Goal: Task Accomplishment & Management: Complete application form

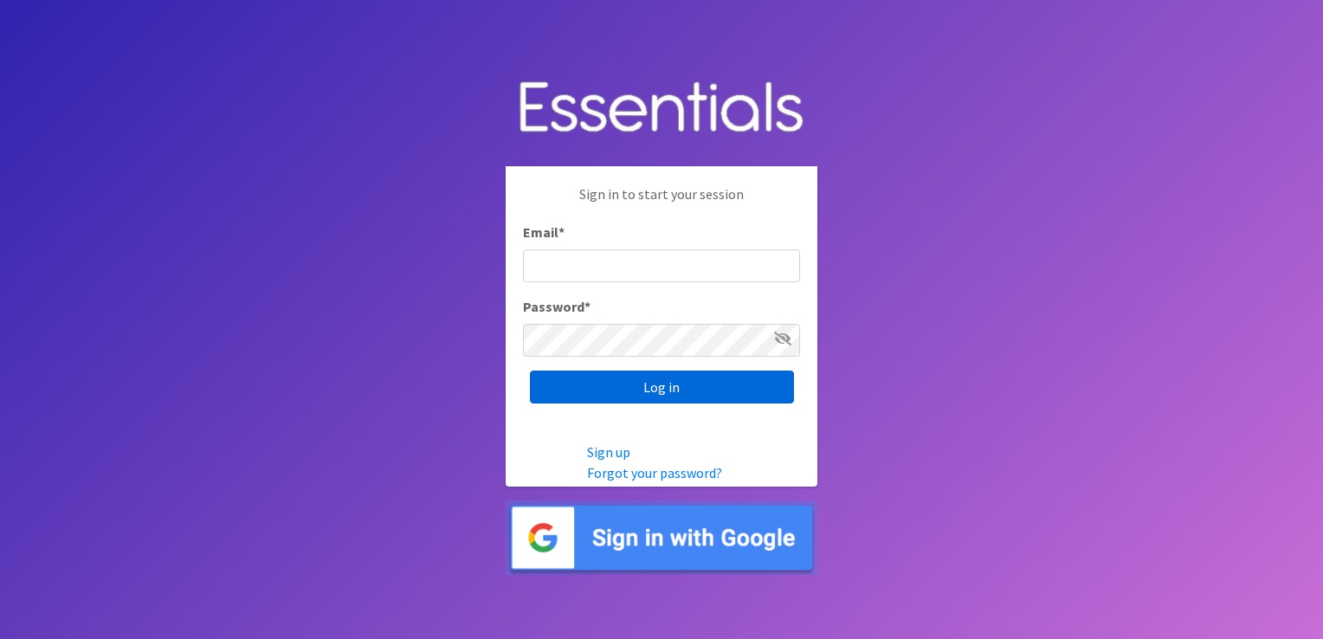
type input "[EMAIL_ADDRESS][DOMAIN_NAME]"
click at [674, 390] on input "Log in" at bounding box center [662, 387] width 264 height 33
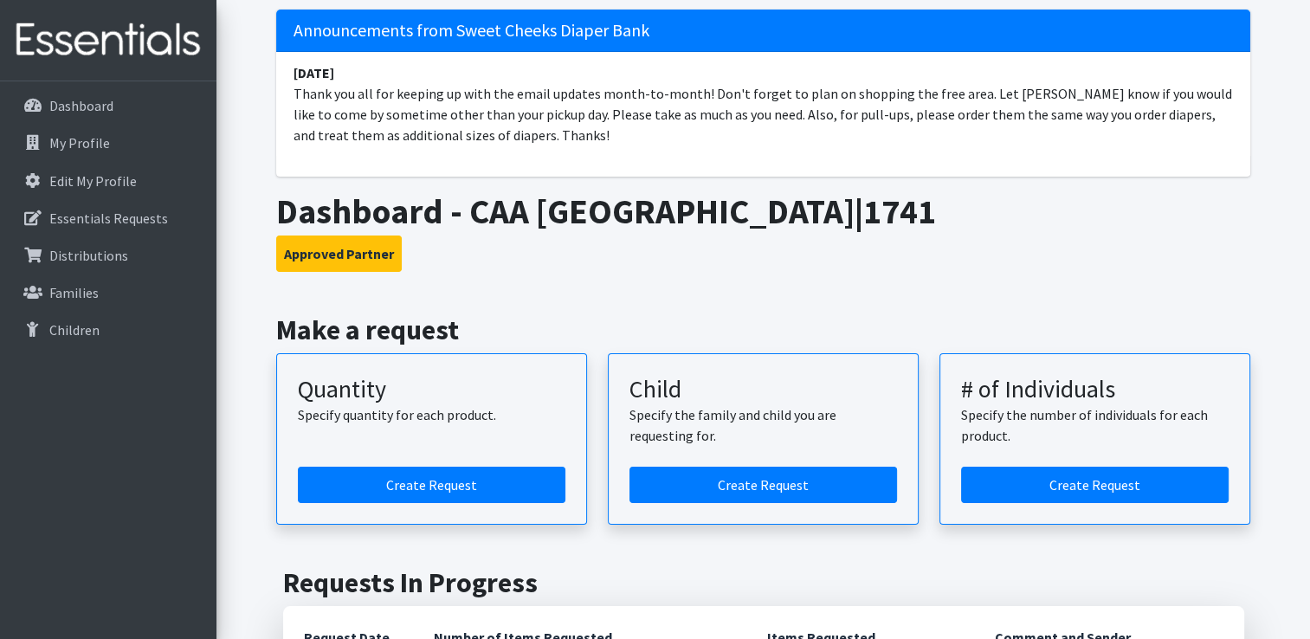
scroll to position [173, 0]
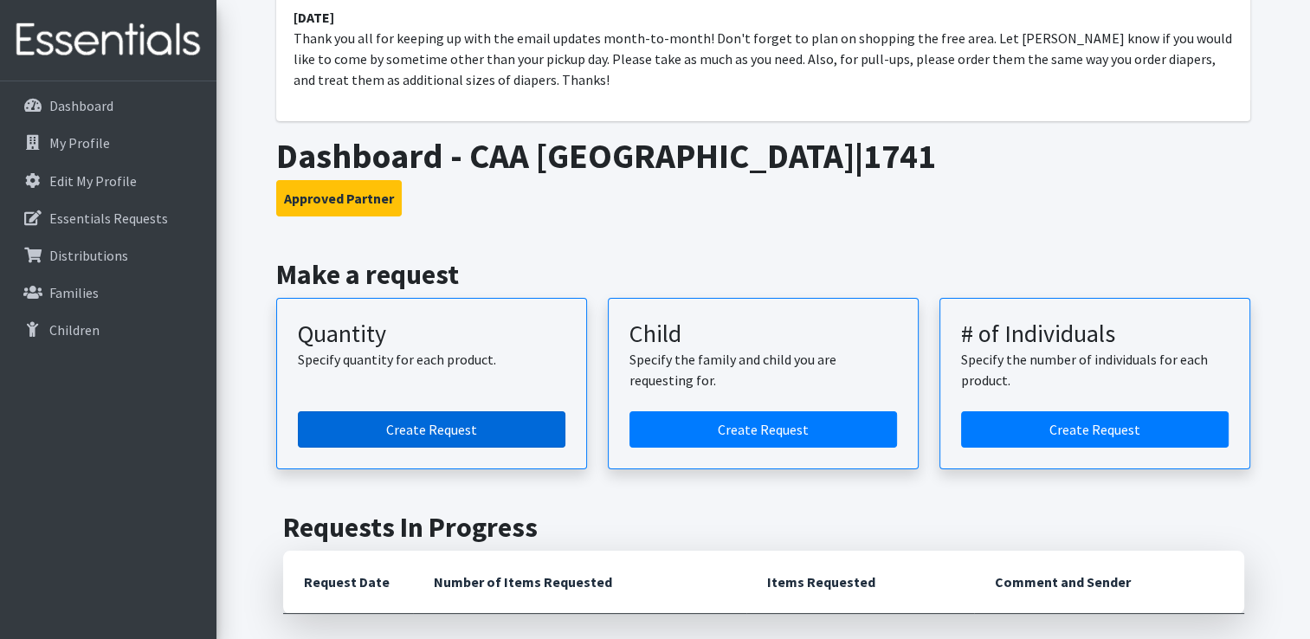
click at [519, 432] on link "Create Request" at bounding box center [432, 429] width 268 height 36
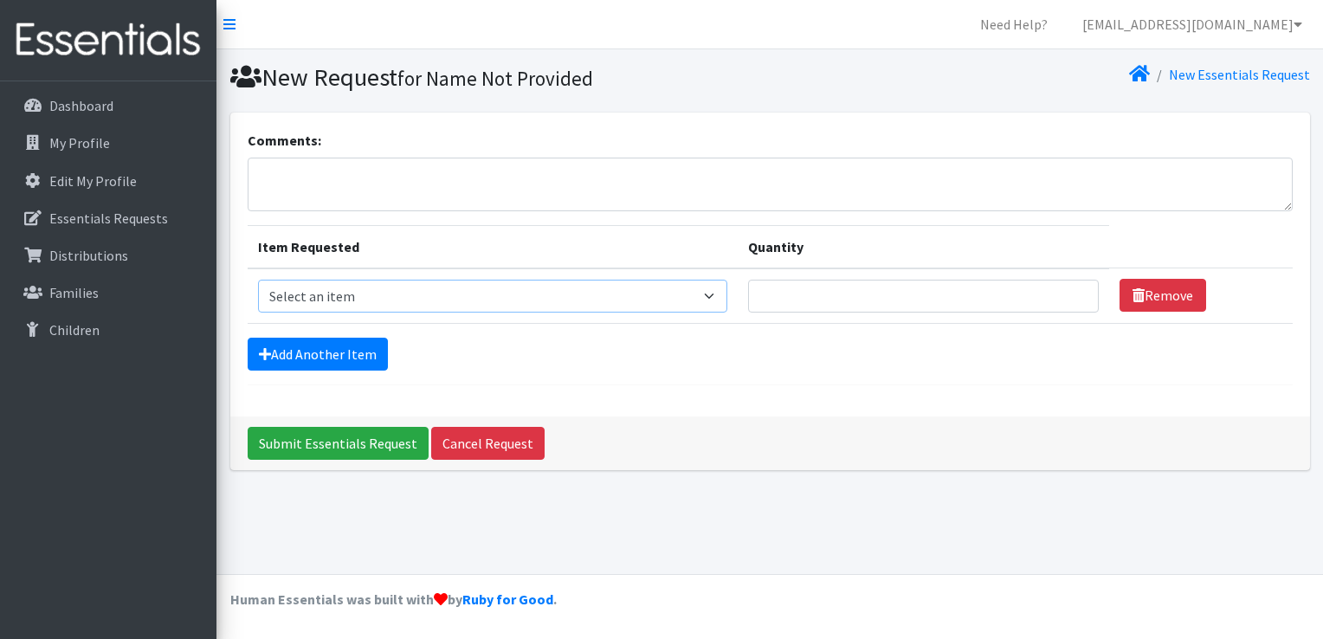
click at [715, 291] on select "Select an item Fly&Dry Potty Kit- 2T/3T Boy Fly&Dry Potty Kit- 2T/3T Girl Kids …" at bounding box center [493, 296] width 470 height 33
select select "1216"
click at [258, 280] on select "Select an item Fly&Dry Potty Kit- 2T/3T Boy Fly&Dry Potty Kit- 2T/3T Girl Kids …" at bounding box center [493, 296] width 470 height 33
click at [1070, 290] on input "1" at bounding box center [923, 296] width 351 height 33
click at [1070, 290] on input "2" at bounding box center [923, 296] width 351 height 33
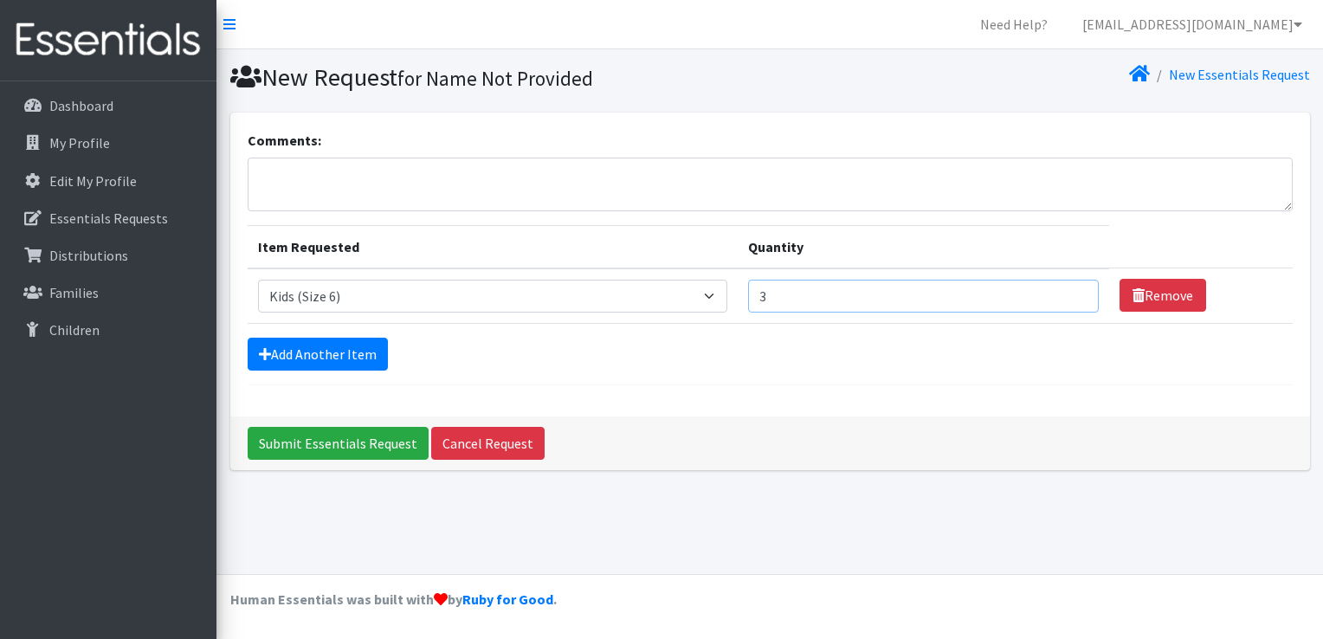
click at [1070, 290] on input "3" at bounding box center [923, 296] width 351 height 33
type input "4"
click at [1070, 290] on input "4" at bounding box center [923, 296] width 351 height 33
click at [340, 355] on link "Add Another Item" at bounding box center [318, 354] width 140 height 33
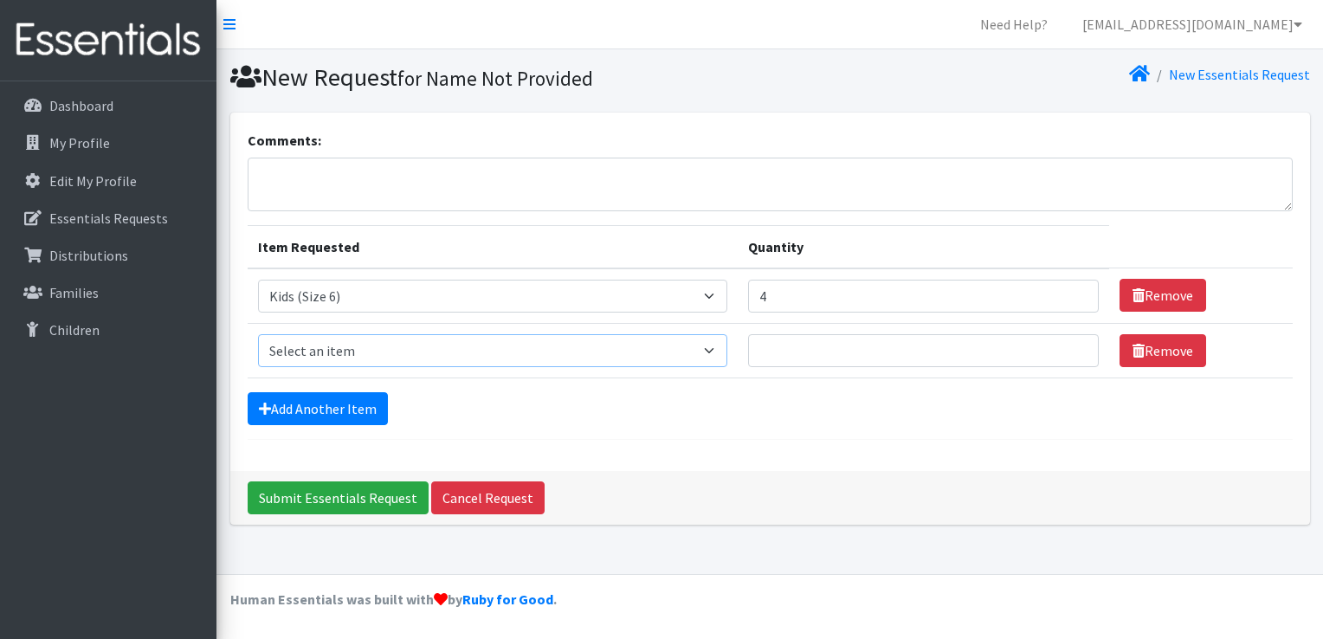
click at [716, 350] on select "Select an item Fly&Dry Potty Kit- 2T/3T Boy Fly&Dry Potty Kit- 2T/3T Girl Kids …" at bounding box center [493, 350] width 470 height 33
select select "1214"
click at [258, 334] on select "Select an item Fly&Dry Potty Kit- 2T/3T Boy Fly&Dry Potty Kit- 2T/3T Girl Kids …" at bounding box center [493, 350] width 470 height 33
click at [1070, 346] on input "1" at bounding box center [923, 350] width 351 height 33
click at [1070, 346] on input "2" at bounding box center [923, 350] width 351 height 33
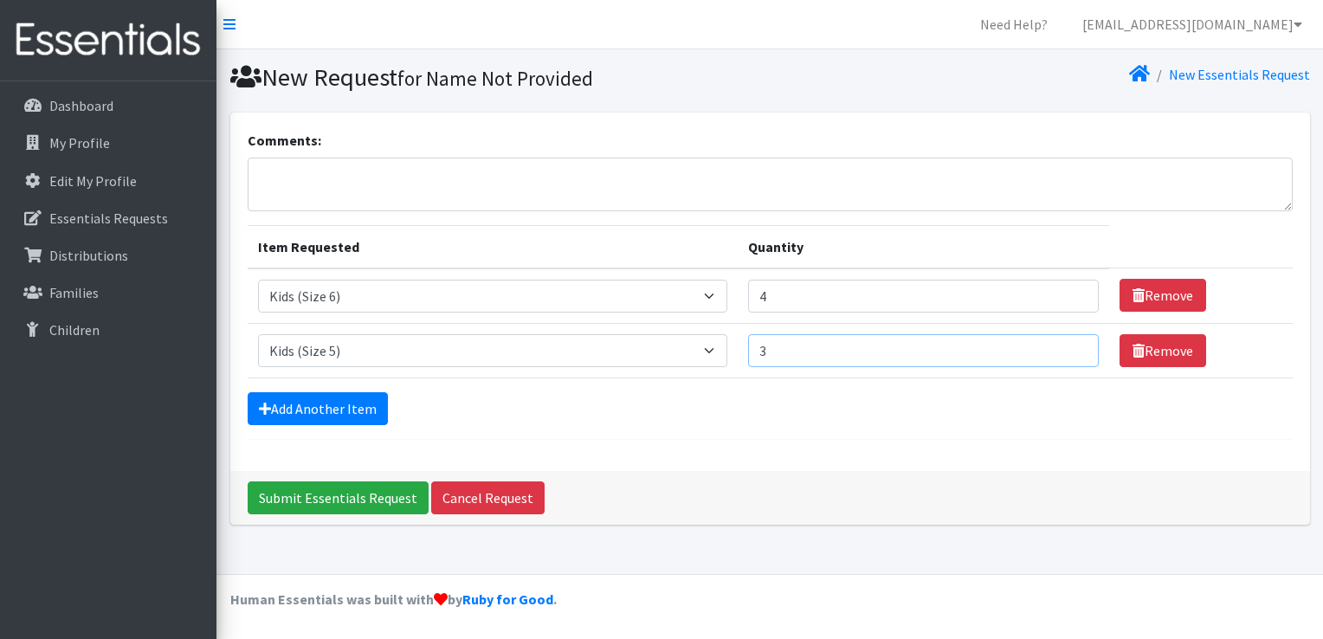
click at [1070, 346] on input "3" at bounding box center [923, 350] width 351 height 33
type input "4"
click at [1070, 346] on input "4" at bounding box center [923, 350] width 351 height 33
click at [364, 411] on link "Add Another Item" at bounding box center [318, 408] width 140 height 33
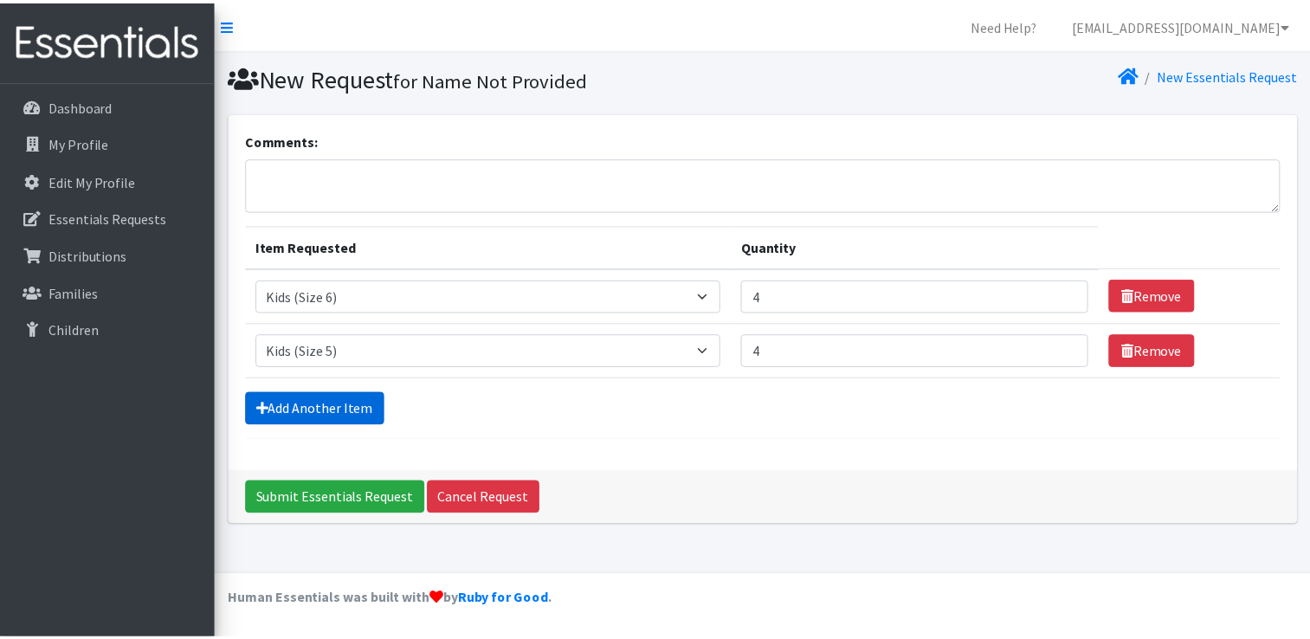
scroll to position [16, 0]
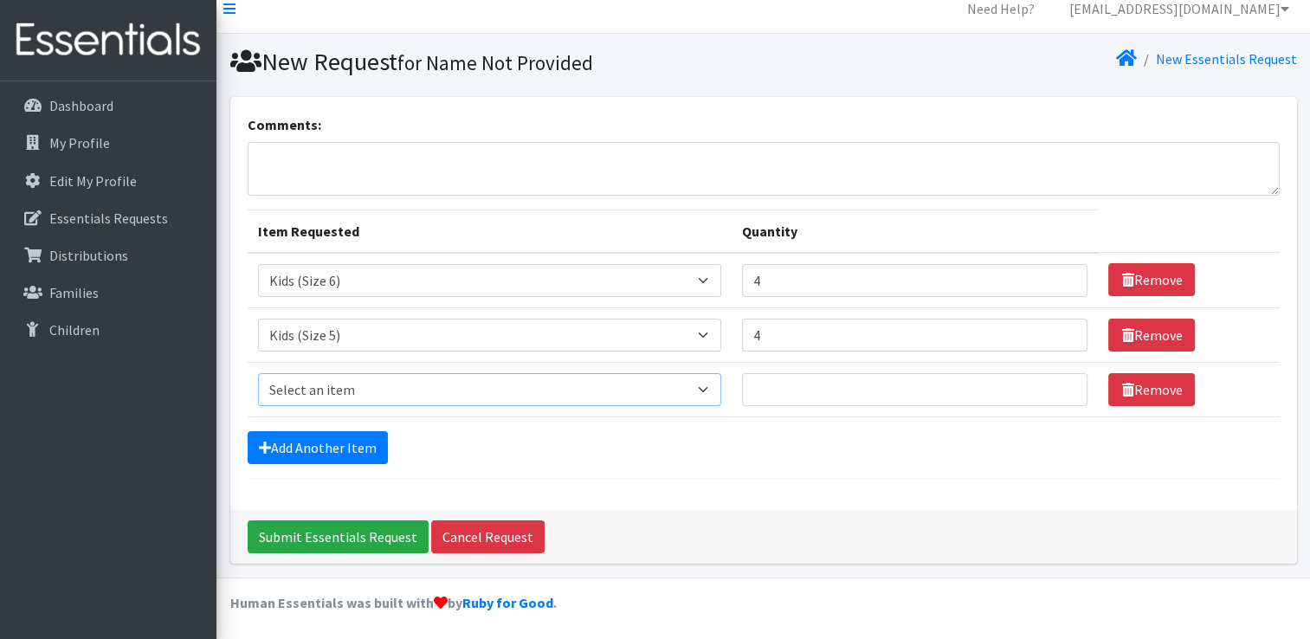
click at [709, 388] on select "Select an item Fly&Dry Potty Kit- 2T/3T Boy Fly&Dry Potty Kit- 2T/3T Girl Kids …" at bounding box center [490, 389] width 464 height 33
click at [716, 439] on div "Add Another Item" at bounding box center [764, 447] width 1032 height 33
click at [713, 386] on select "Select an item Fly&Dry Potty Kit- 2T/3T Boy Fly&Dry Potty Kit- 2T/3T Girl Kids …" at bounding box center [490, 389] width 464 height 33
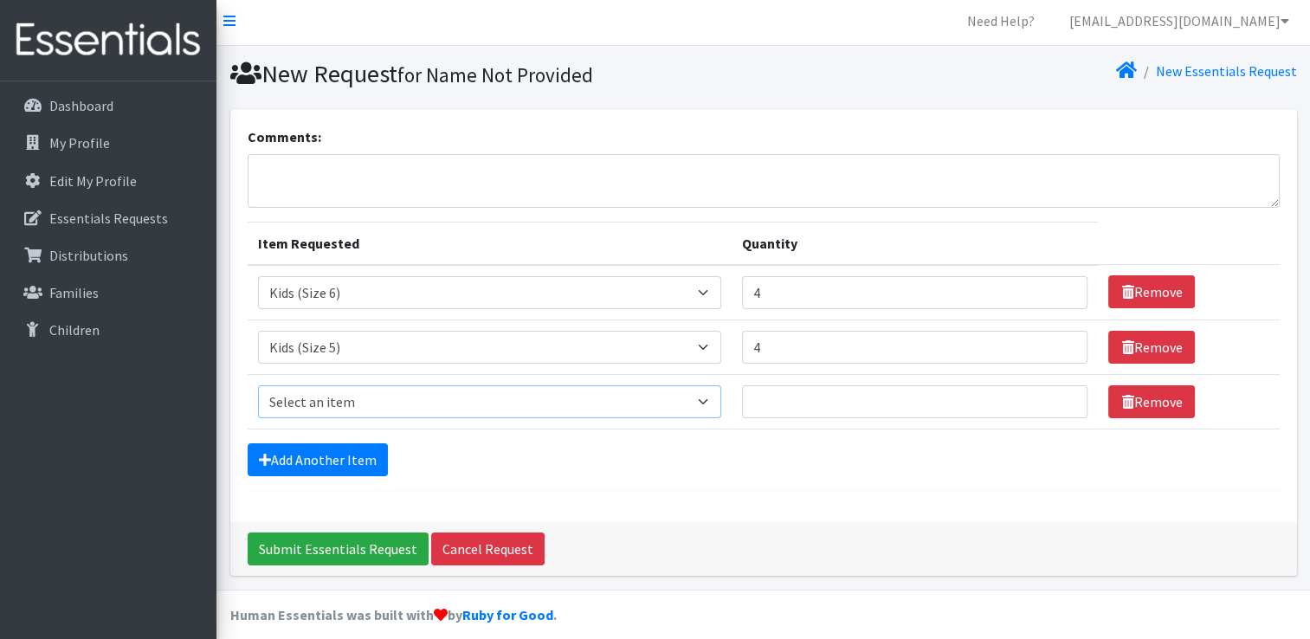
scroll to position [0, 0]
